Goal: Information Seeking & Learning: Learn about a topic

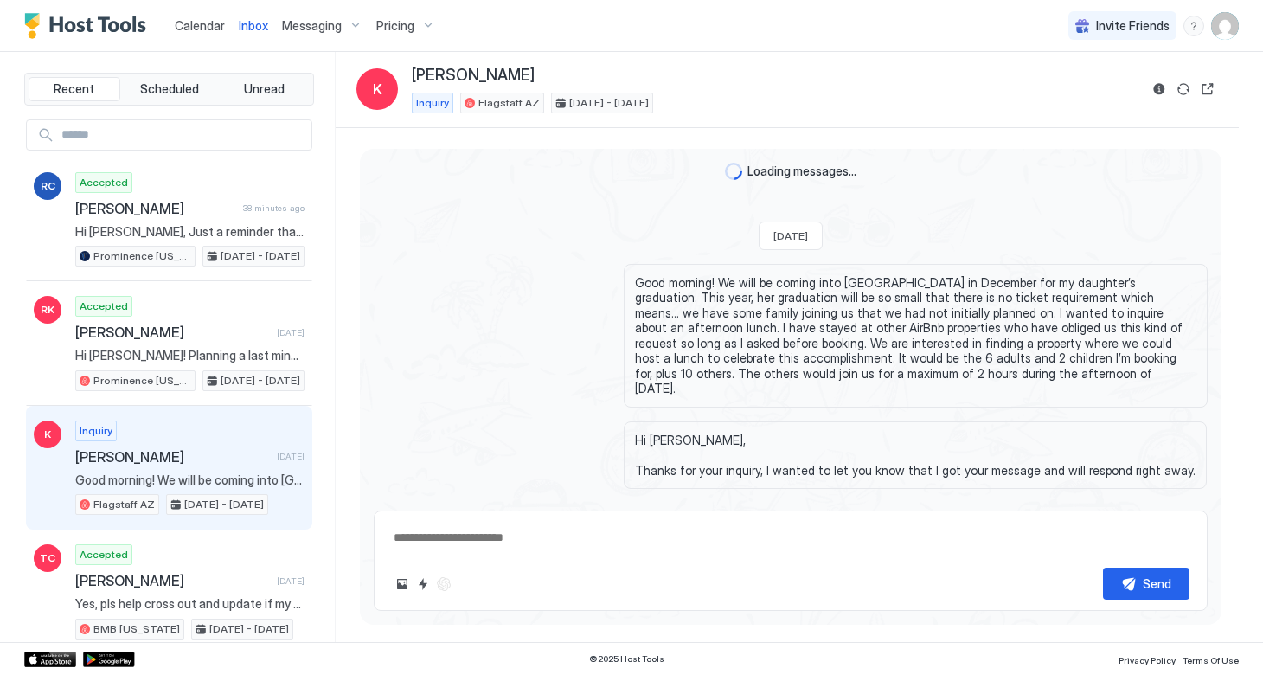
click at [381, 18] on span "Pricing" at bounding box center [395, 26] width 38 height 16
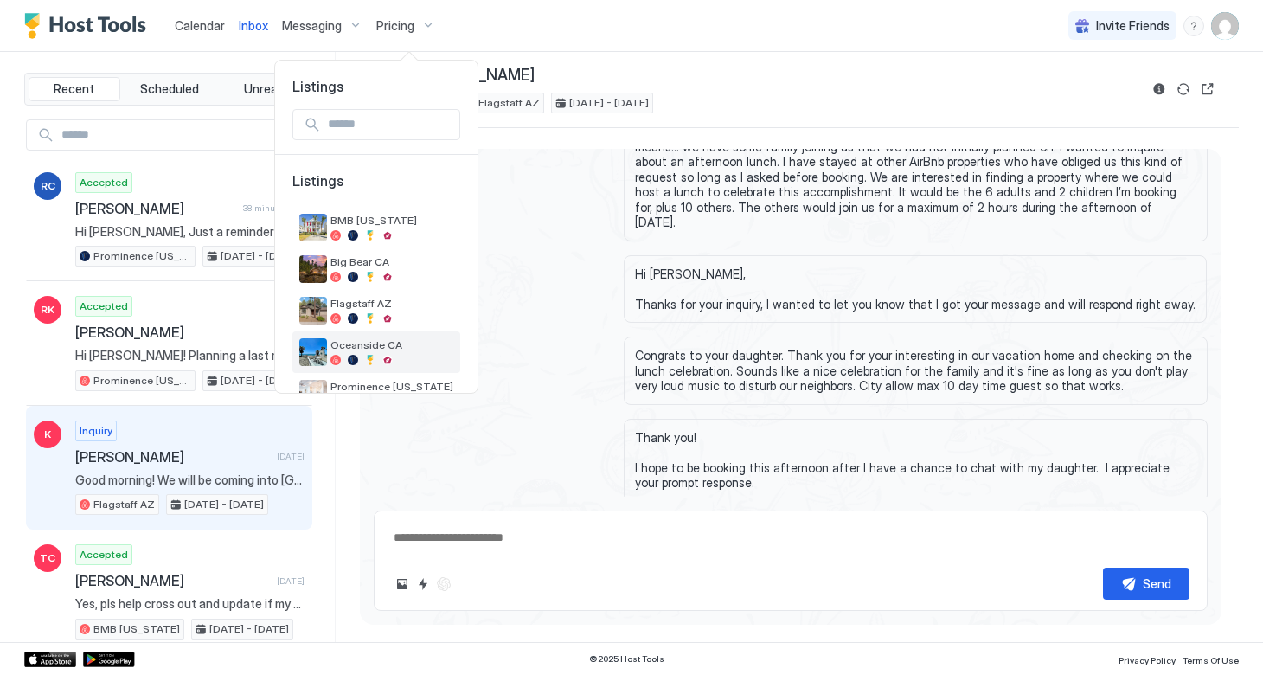
click at [346, 353] on div "Oceanside CA" at bounding box center [391, 351] width 123 height 27
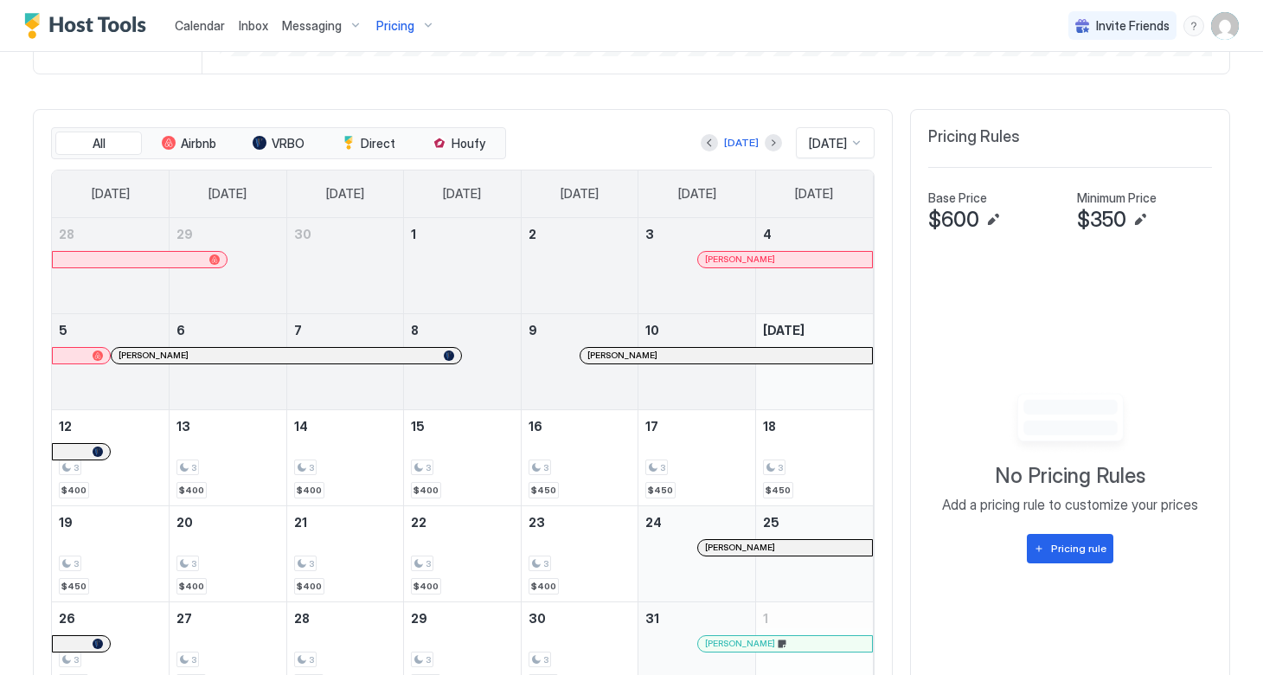
scroll to position [459, 0]
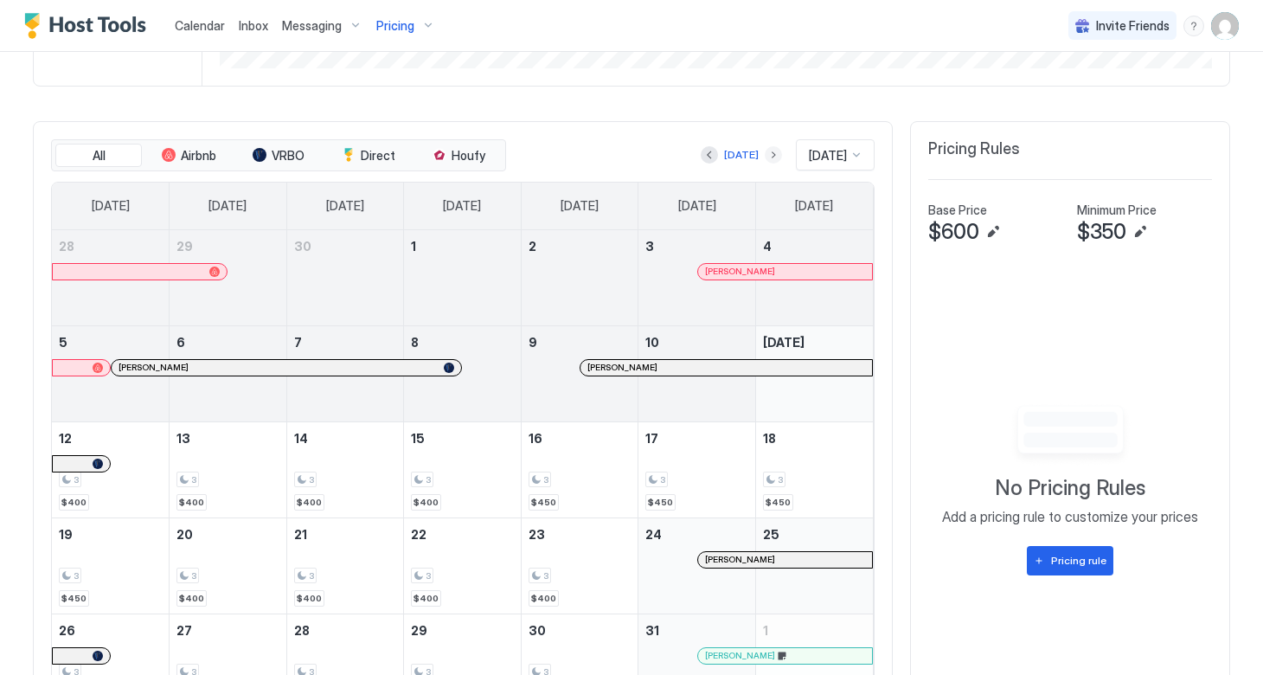
click at [765, 154] on button "Next month" at bounding box center [773, 154] width 17 height 17
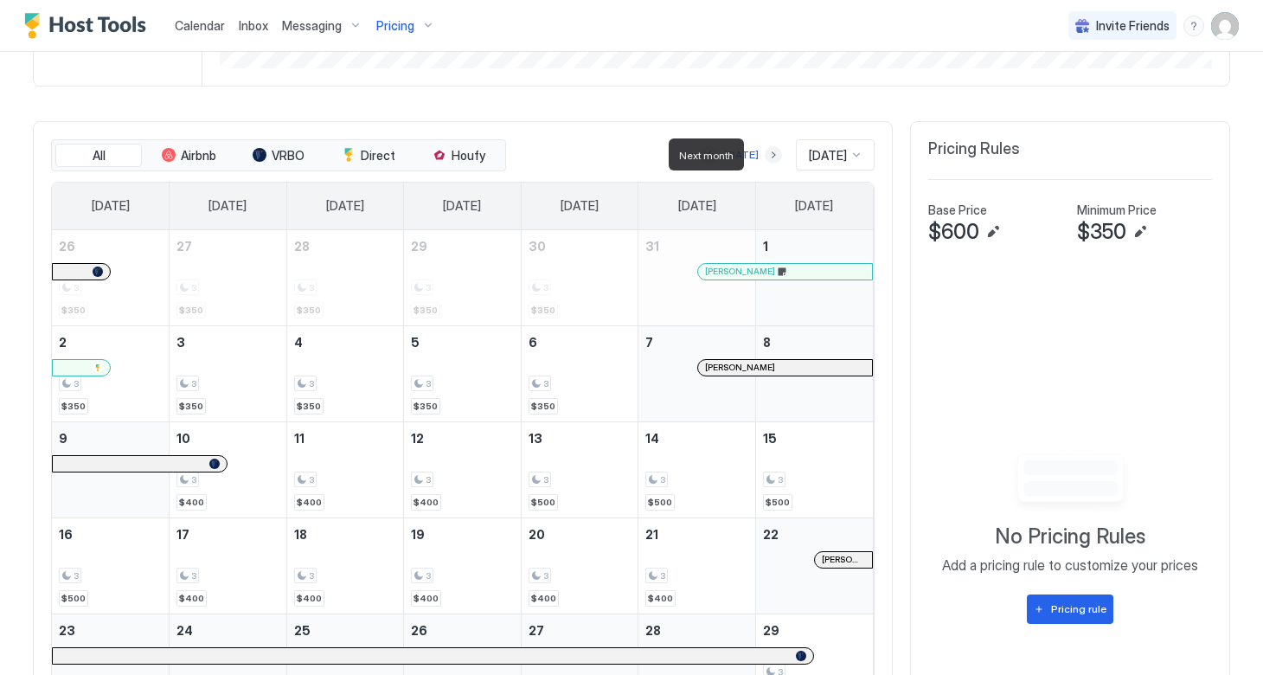
click at [765, 157] on button "Next month" at bounding box center [773, 154] width 17 height 17
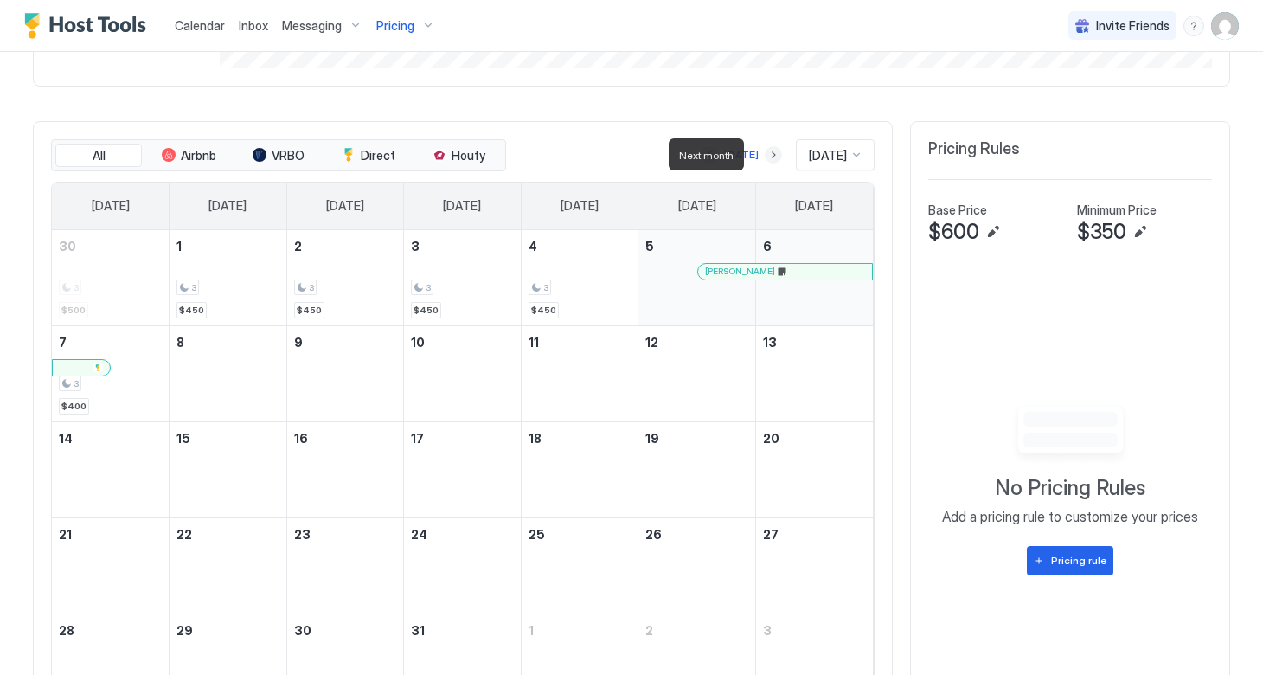
scroll to position [457, 0]
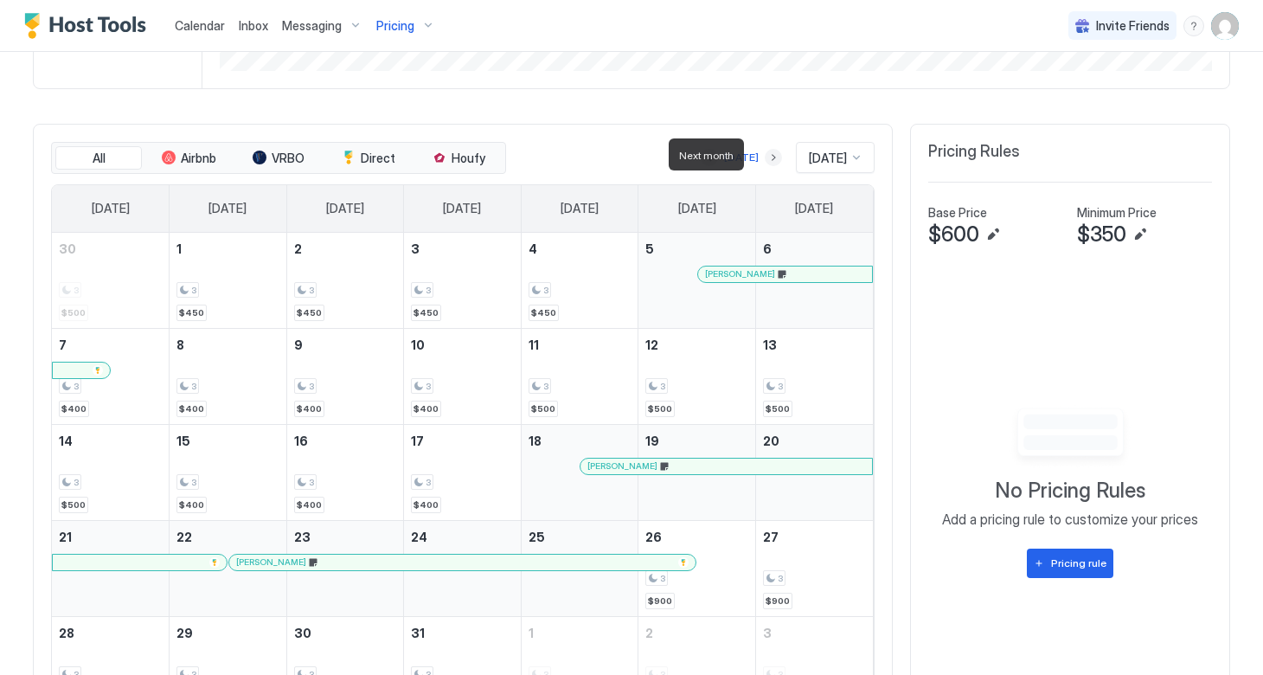
click at [765, 158] on button "Next month" at bounding box center [773, 157] width 17 height 17
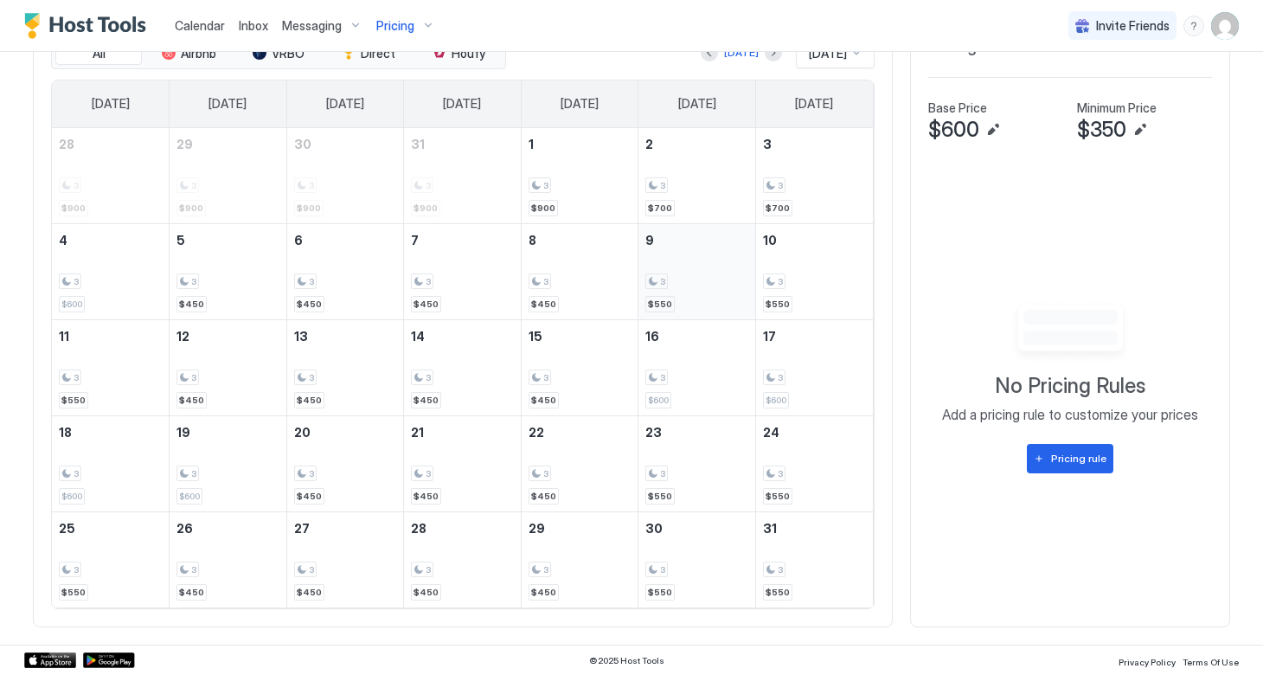
scroll to position [561, 0]
click at [765, 53] on button "Next month" at bounding box center [773, 53] width 17 height 17
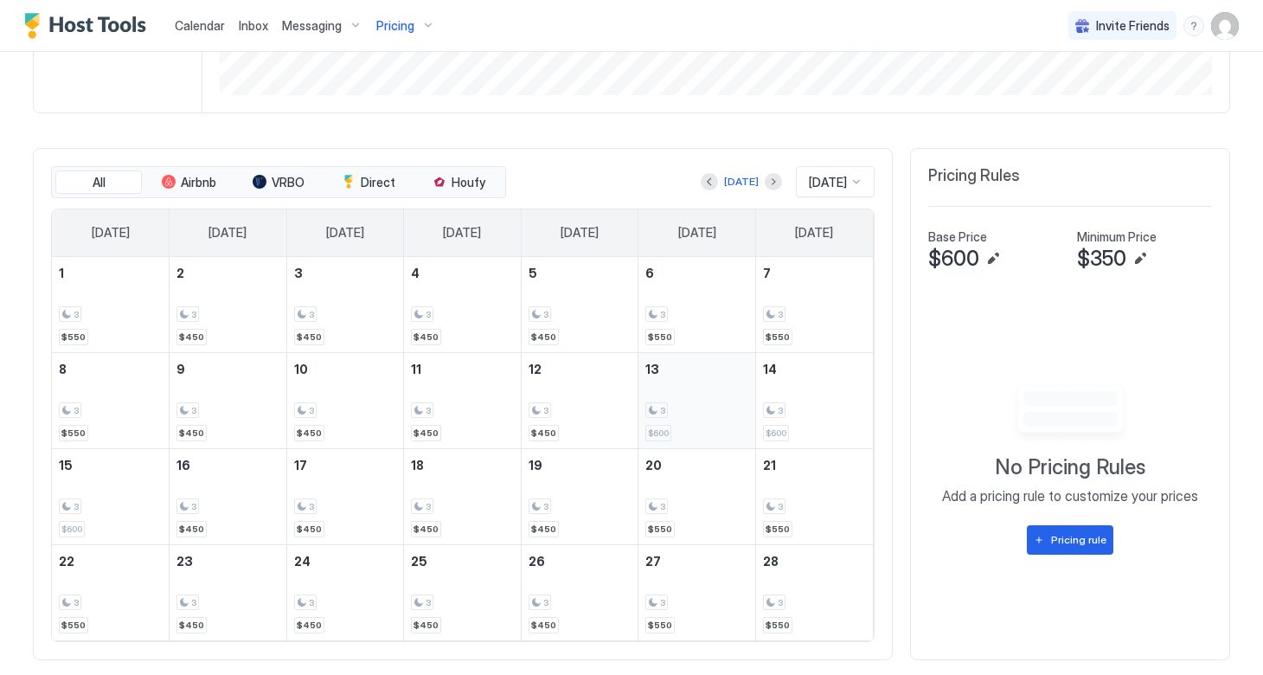
scroll to position [430, 0]
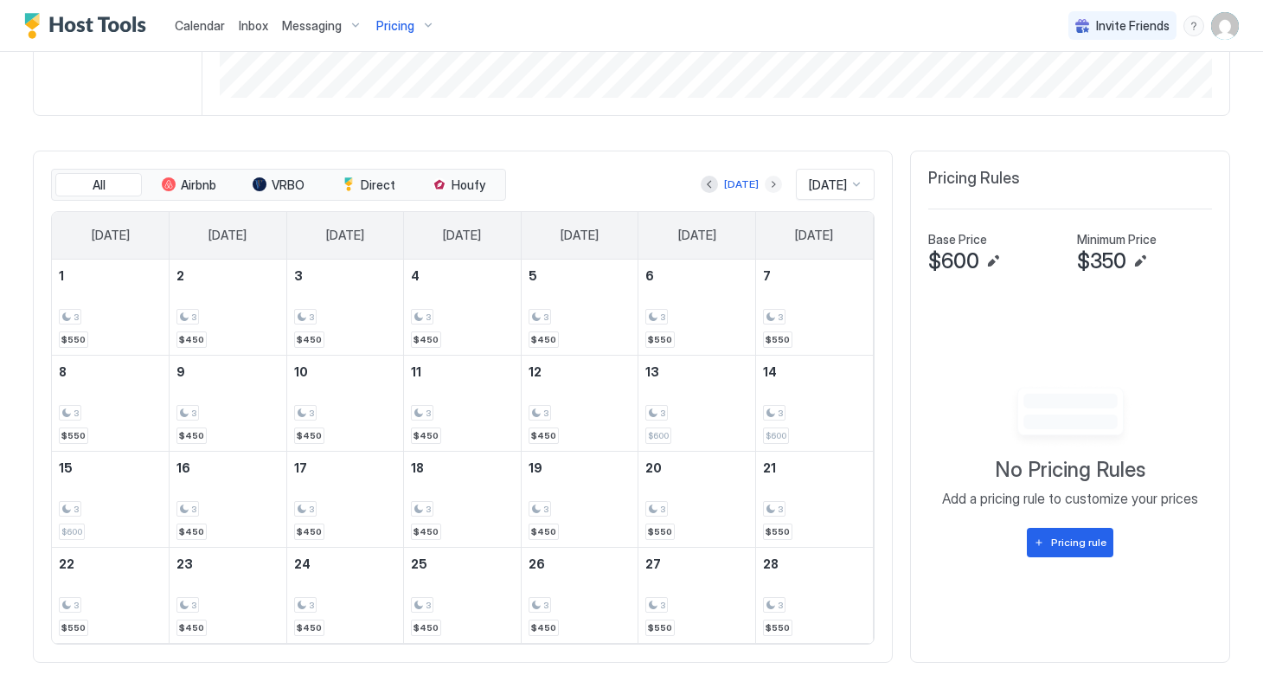
click at [765, 176] on button "Next month" at bounding box center [773, 184] width 17 height 17
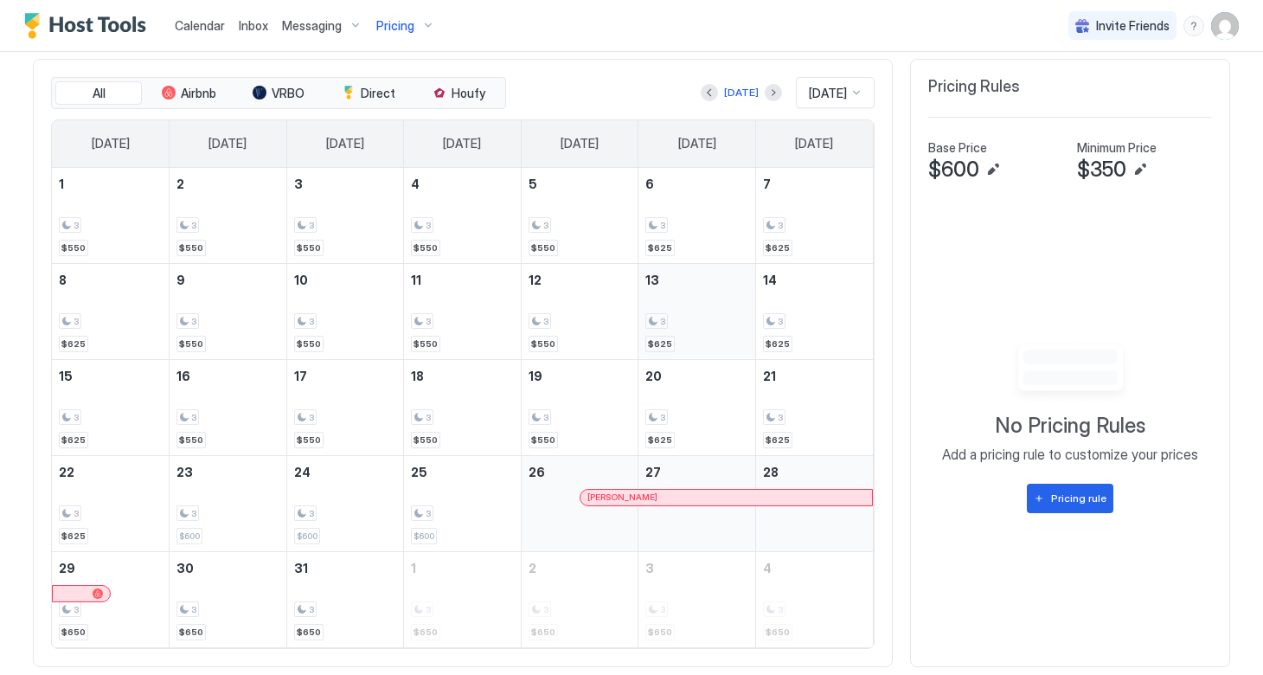
scroll to position [516, 0]
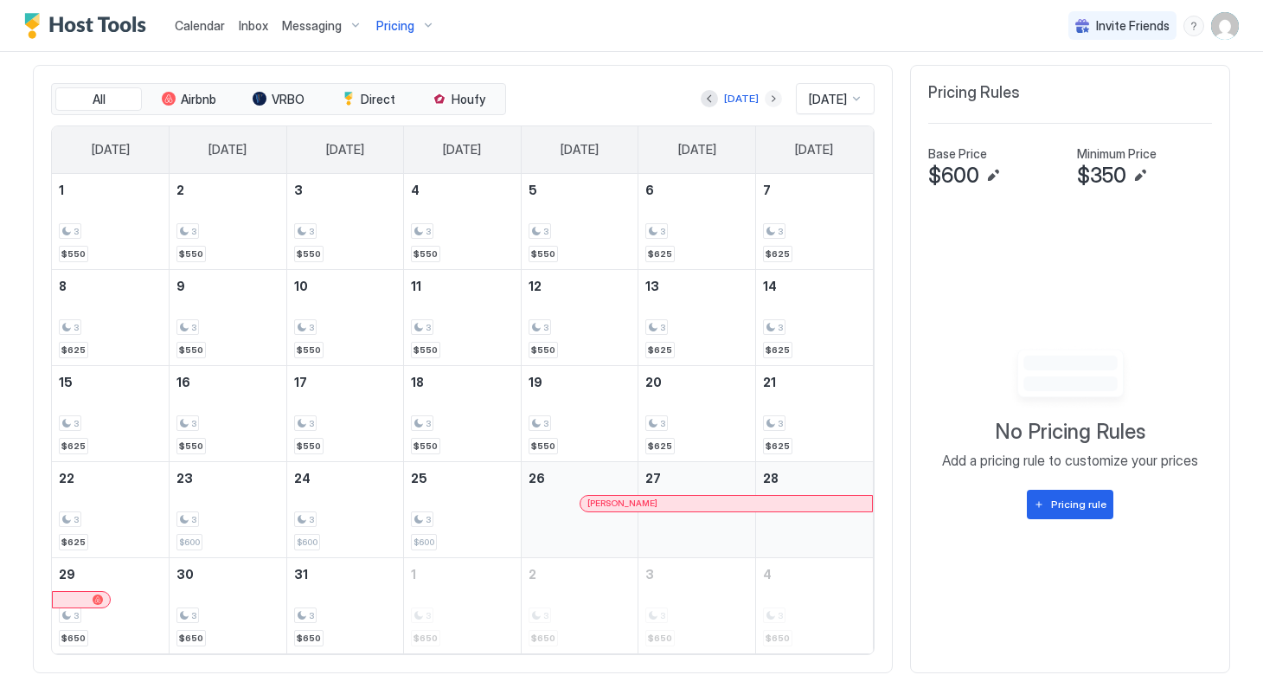
click at [765, 97] on button "Next month" at bounding box center [773, 98] width 17 height 17
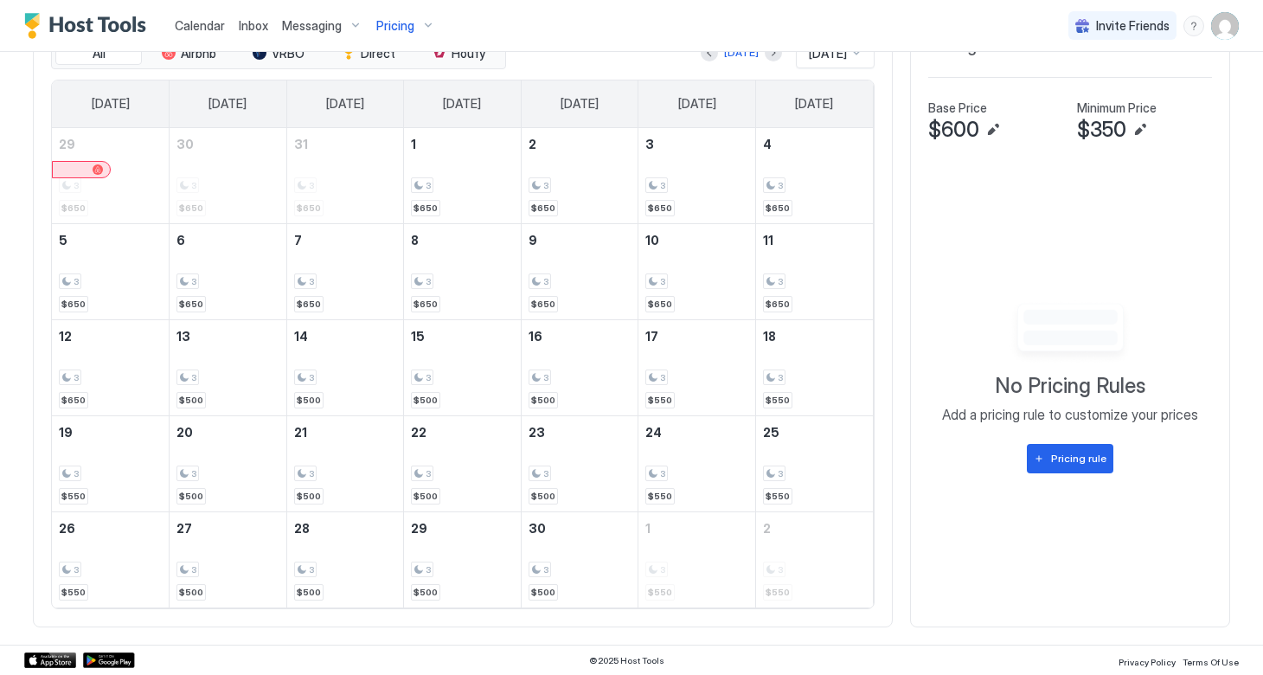
scroll to position [561, 0]
click at [767, 57] on button "Next month" at bounding box center [773, 53] width 17 height 17
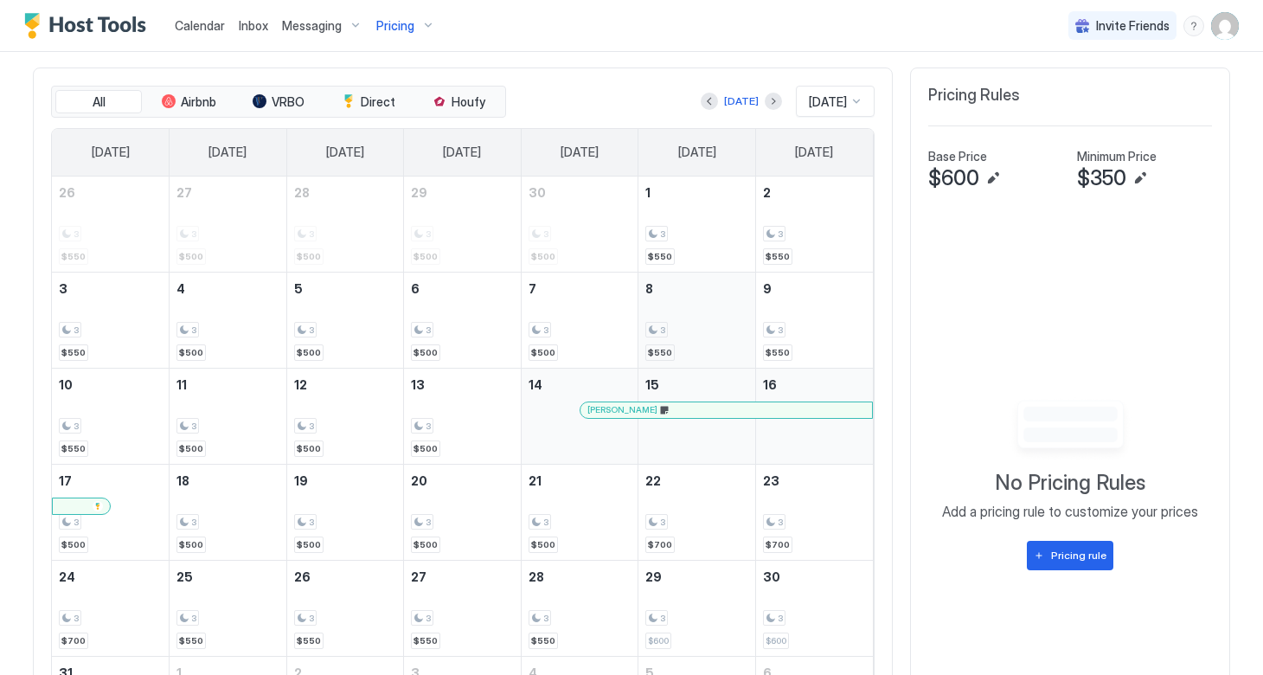
scroll to position [405, 0]
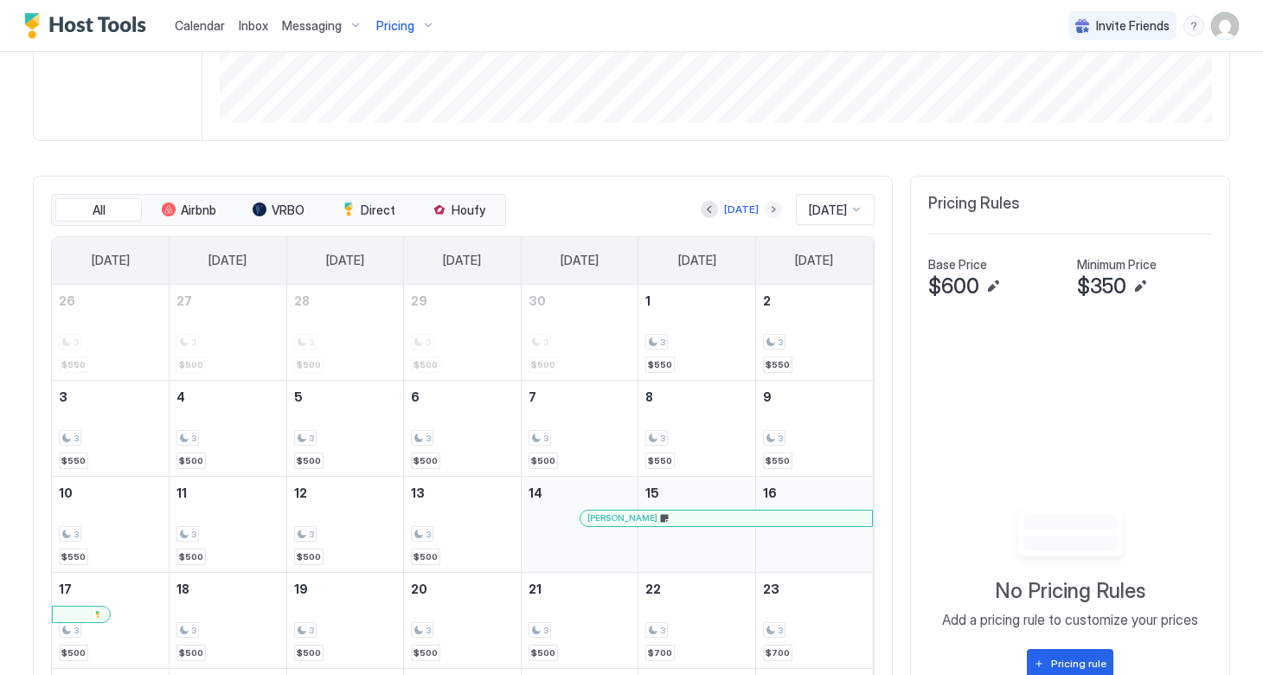
click at [765, 208] on button "Next month" at bounding box center [773, 209] width 17 height 17
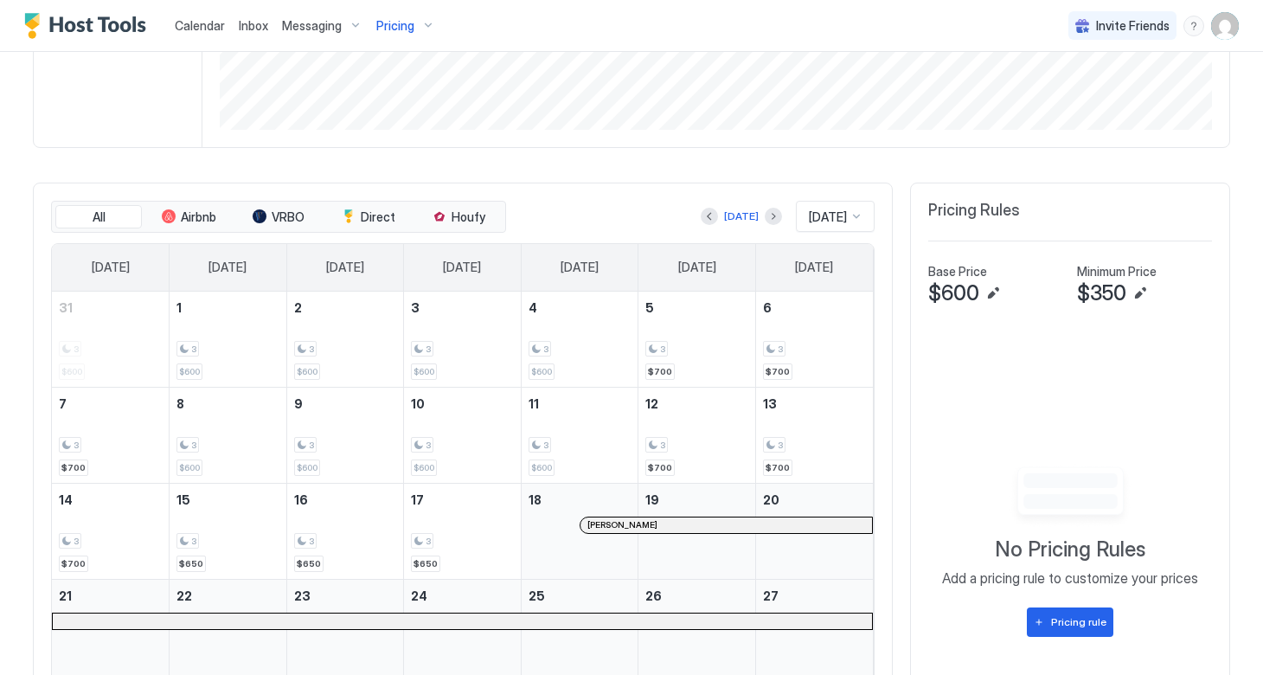
scroll to position [394, 0]
